Goal: Navigation & Orientation: Find specific page/section

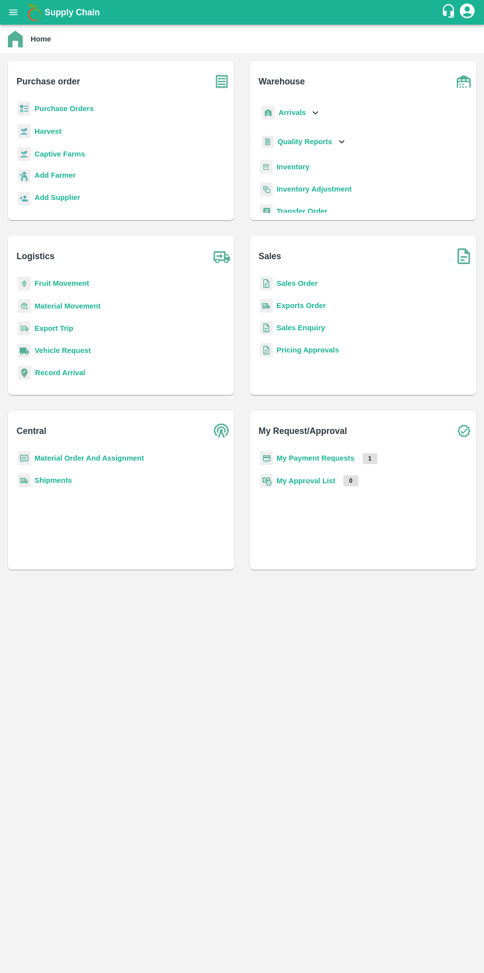
click at [67, 107] on b "Purchase Orders" at bounding box center [64, 109] width 59 height 8
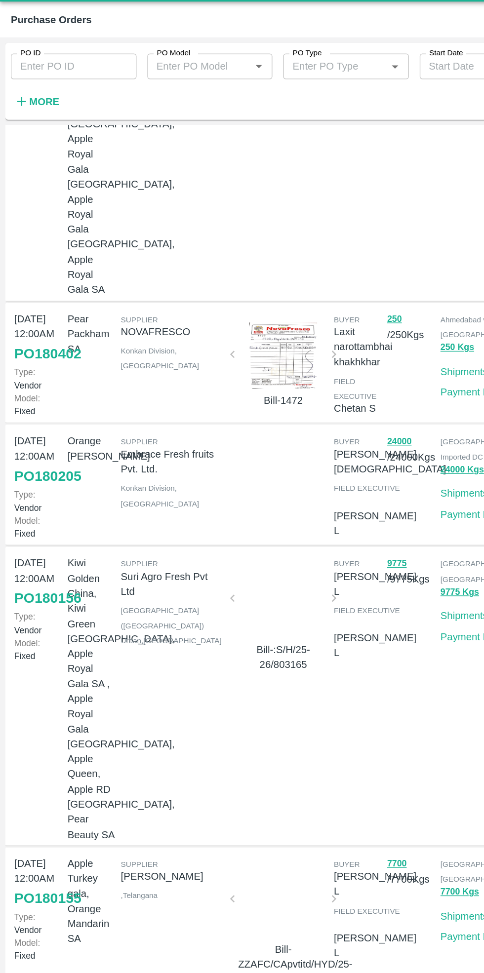
scroll to position [297, 0]
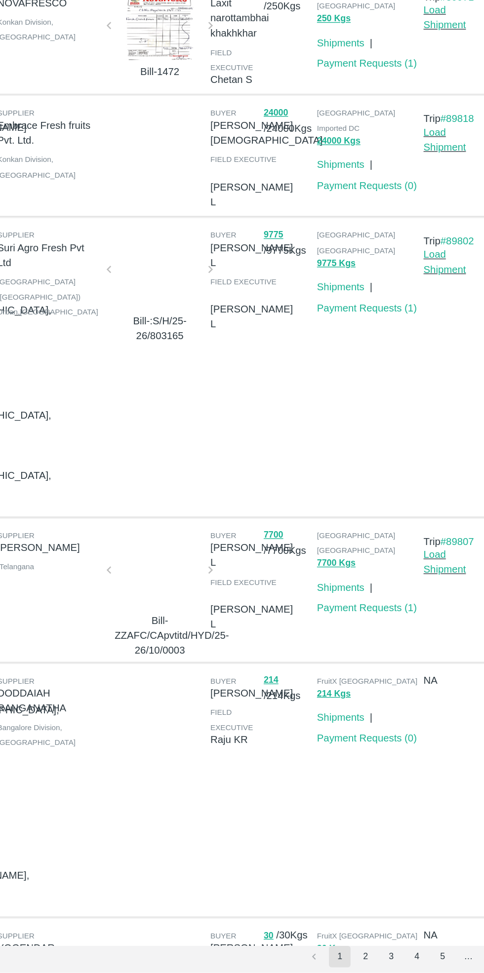
click at [356, 964] on button "2" at bounding box center [357, 961] width 16 height 16
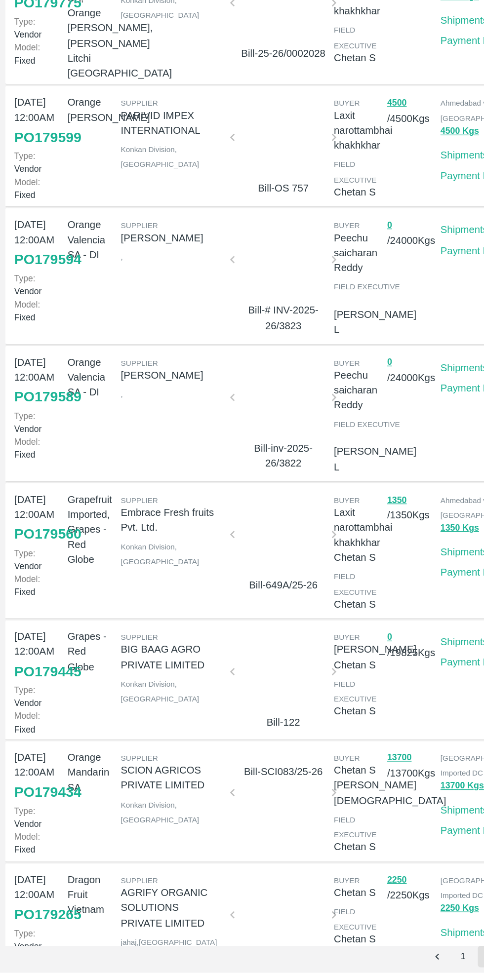
scroll to position [125, 0]
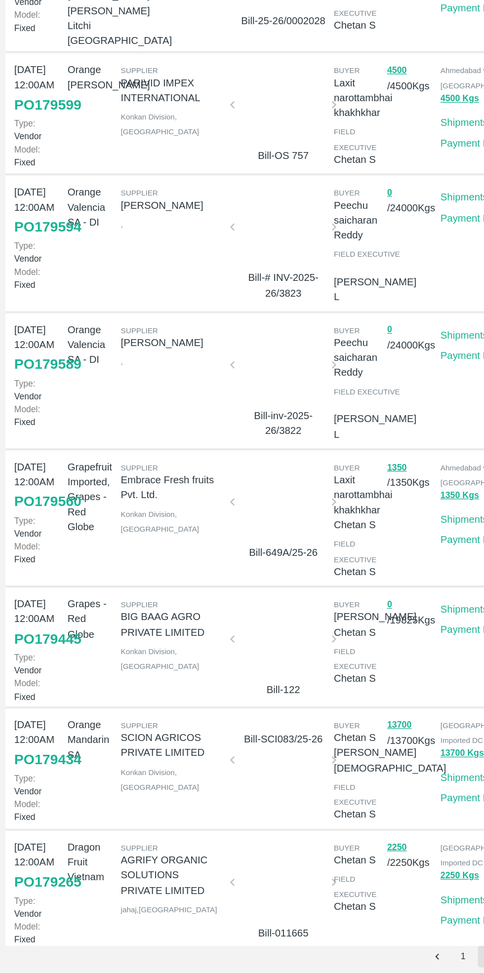
click at [318, 965] on icon "Go to previous page" at bounding box center [319, 960] width 9 height 9
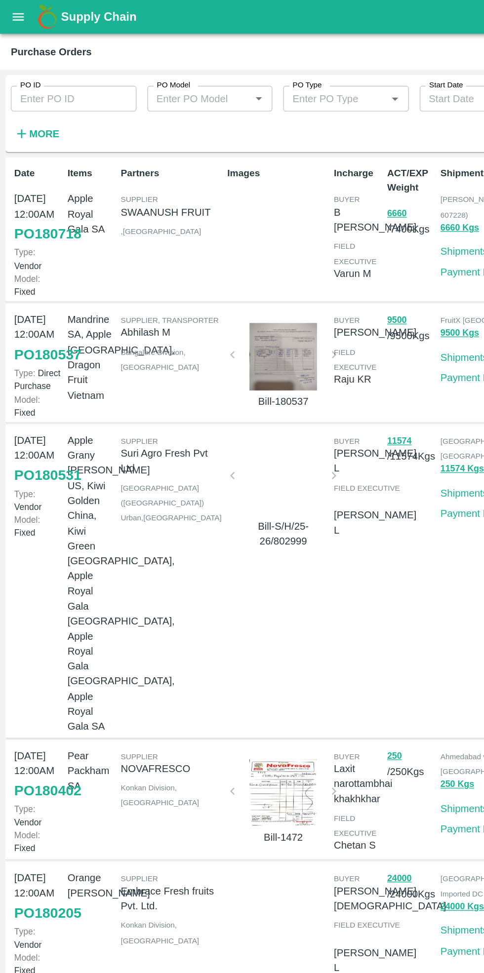
click at [206, 258] on div at bounding box center [207, 260] width 66 height 49
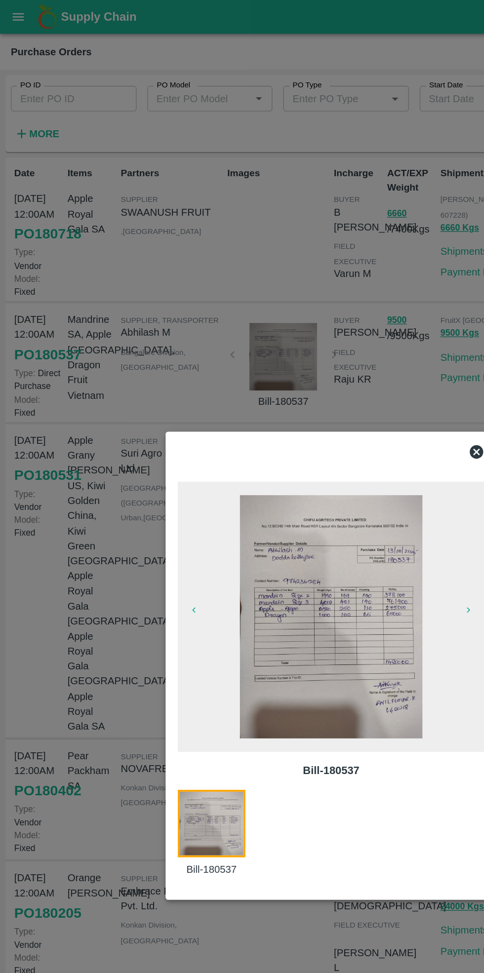
click at [245, 454] on img at bounding box center [241, 451] width 133 height 178
